Goal: Information Seeking & Learning: Understand process/instructions

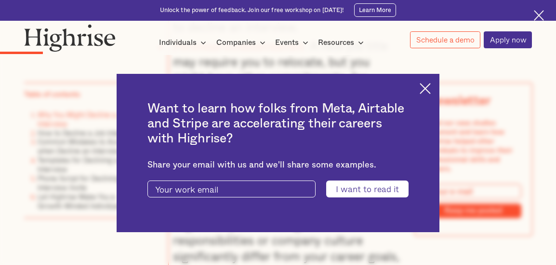
scroll to position [868, 0]
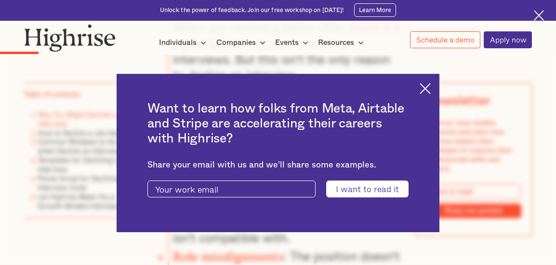
click at [431, 89] on img at bounding box center [425, 88] width 11 height 11
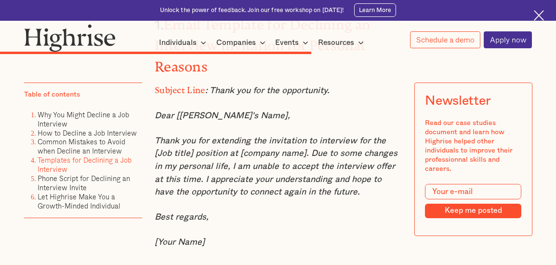
scroll to position [3808, 0]
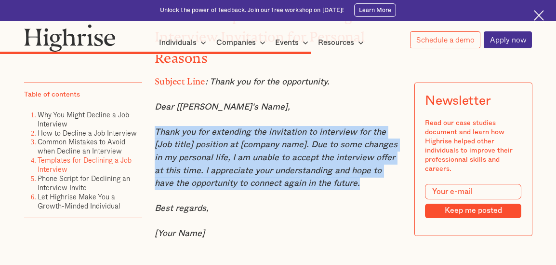
drag, startPoint x: 154, startPoint y: 98, endPoint x: 338, endPoint y: 160, distance: 194.8
click at [338, 160] on p "Thank you for extending the invitation to interview for the [Job title] positio…" at bounding box center [278, 158] width 247 height 65
copy em "Thank you for extending the invitation to interview for the [Job title] positio…"
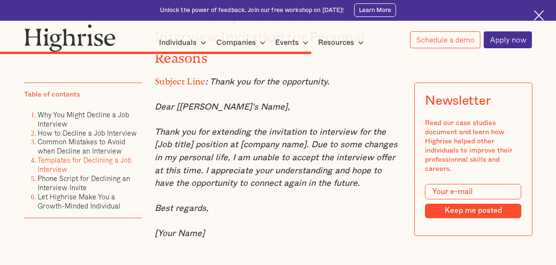
click at [320, 202] on p "Best regards," at bounding box center [278, 208] width 247 height 13
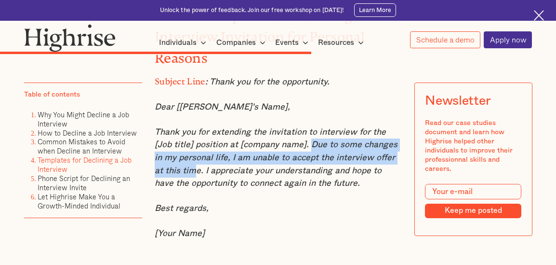
drag, startPoint x: 292, startPoint y: 113, endPoint x: 168, endPoint y: 135, distance: 125.8
click at [168, 135] on em "Thank you for extending the invitation to interview for the [Job title] positio…" at bounding box center [276, 158] width 243 height 60
drag, startPoint x: 173, startPoint y: 141, endPoint x: 293, endPoint y: 114, distance: 122.6
click at [293, 128] on em "Thank you for extending the invitation to interview for the [Job title] positio…" at bounding box center [276, 158] width 243 height 60
copy em "Due to some changes in my personal life, I am unable to accept the interview of…"
